Goal: Find specific page/section: Find specific page/section

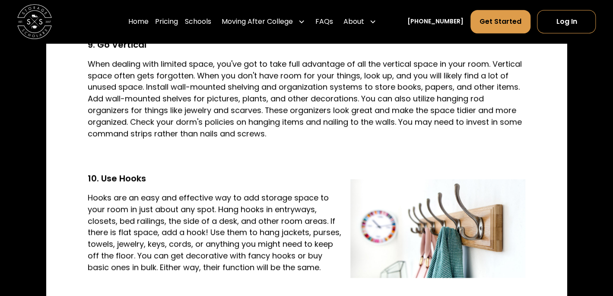
scroll to position [1989, 0]
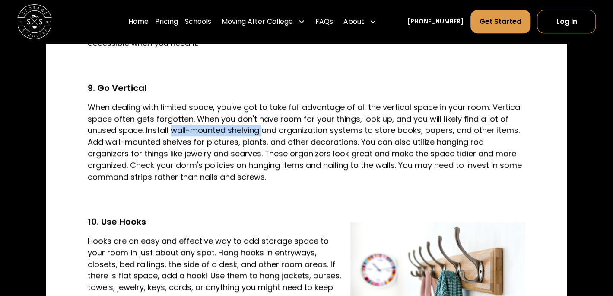
drag, startPoint x: 172, startPoint y: 134, endPoint x: 263, endPoint y: 133, distance: 90.8
click at [263, 133] on p "When dealing with limited space, you've got to take full advantage of all the v…" at bounding box center [307, 142] width 438 height 81
copy p "wall-mounted shelving"
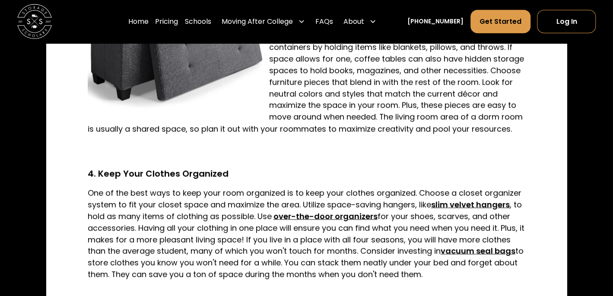
scroll to position [1003, 0]
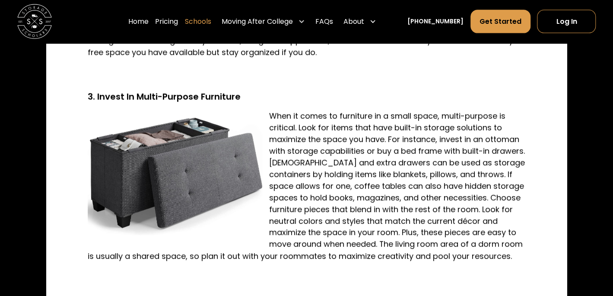
click at [207, 24] on link "Schools" at bounding box center [198, 22] width 26 height 24
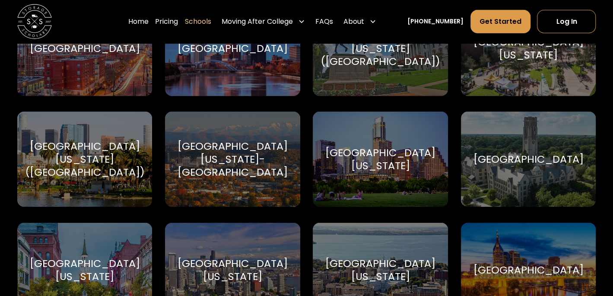
scroll to position [4885, 0]
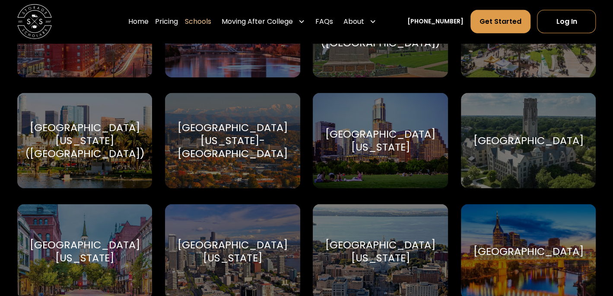
click at [406, 259] on div "[GEOGRAPHIC_DATA][US_STATE]" at bounding box center [380, 251] width 115 height 26
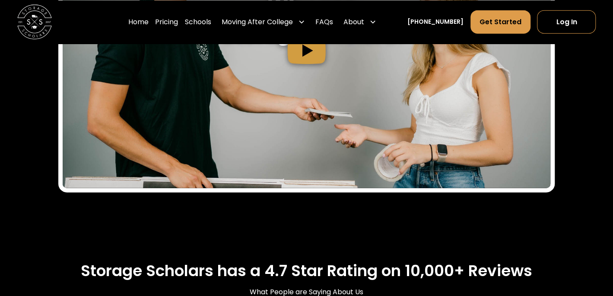
scroll to position [1167, 0]
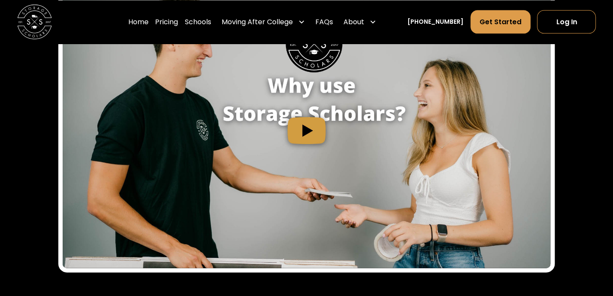
click at [310, 158] on img "open lightbox" at bounding box center [307, 130] width 488 height 275
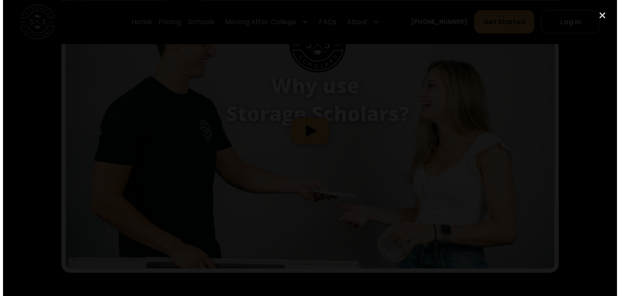
scroll to position [1038, 0]
